Goal: Task Accomplishment & Management: Manage account settings

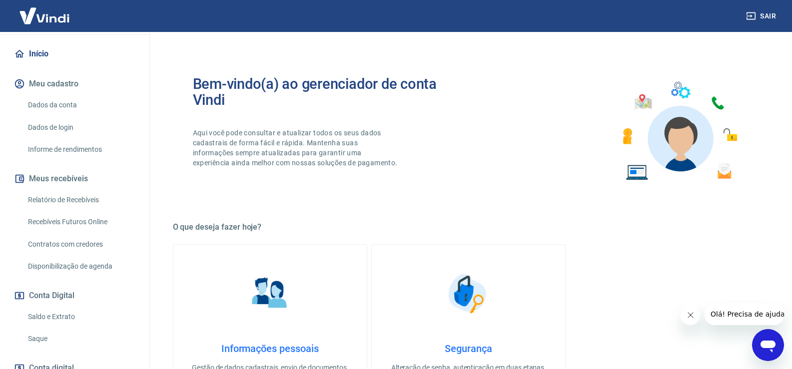
scroll to position [100, 0]
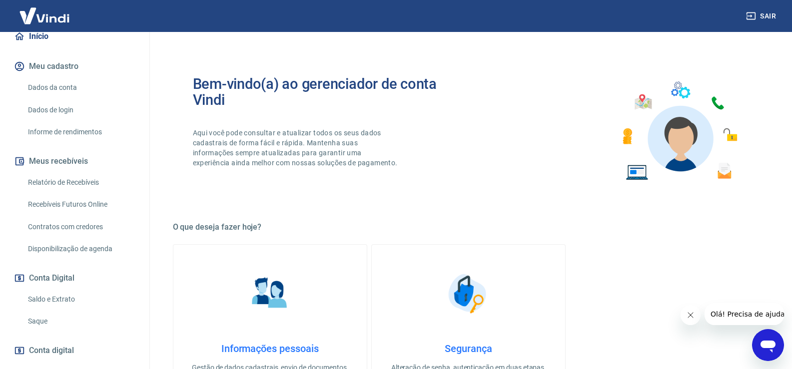
click at [78, 315] on link "Saque" at bounding box center [80, 321] width 113 height 20
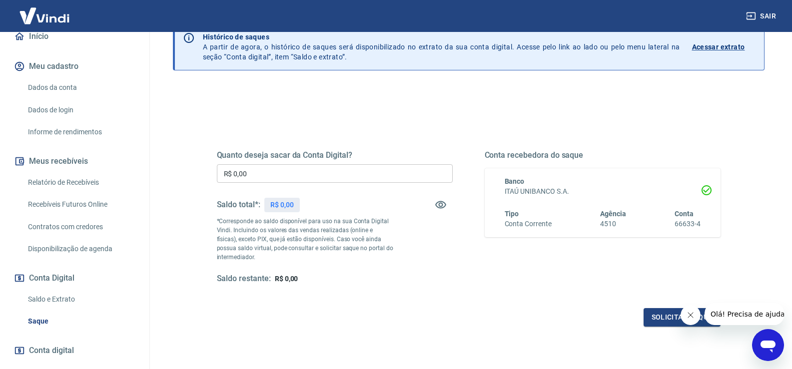
scroll to position [125, 0]
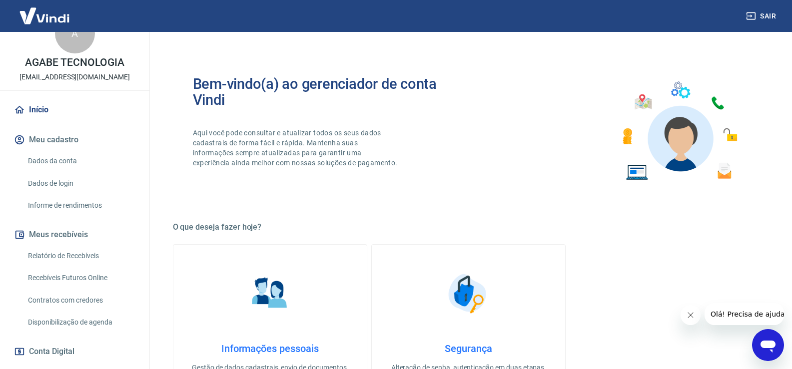
scroll to position [50, 0]
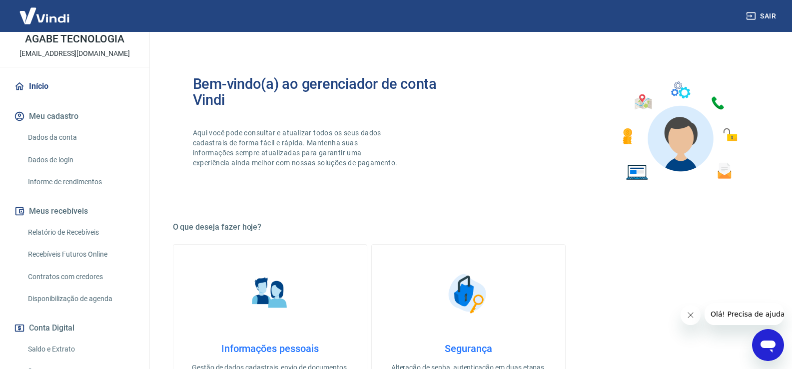
click at [72, 229] on link "Relatório de Recebíveis" at bounding box center [80, 232] width 113 height 20
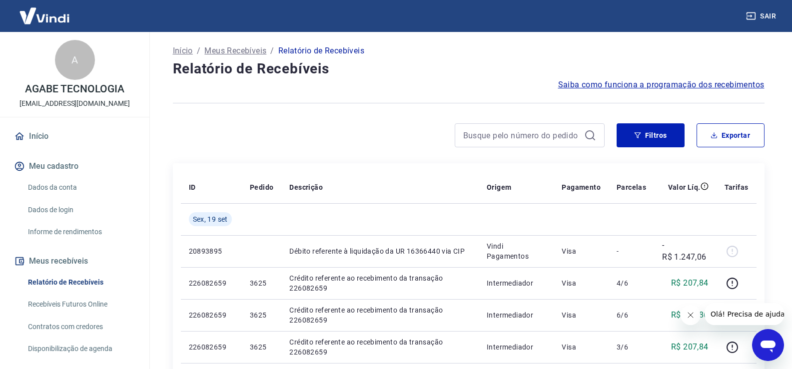
click at [77, 306] on link "Recebíveis Futuros Online" at bounding box center [80, 304] width 113 height 20
